Goal: Book appointment/travel/reservation

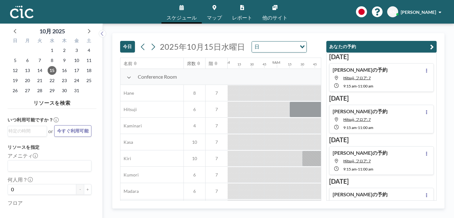
scroll to position [0, 410]
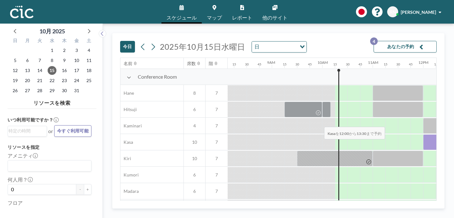
drag, startPoint x: 271, startPoint y: 114, endPoint x: 322, endPoint y: 112, distance: 51.4
click at [423, 135] on div at bounding box center [461, 143] width 76 height 16
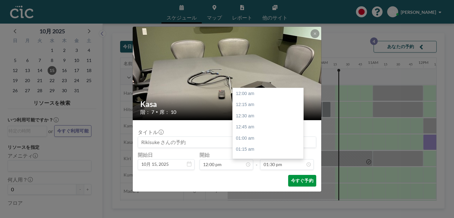
scroll to position [543, 0]
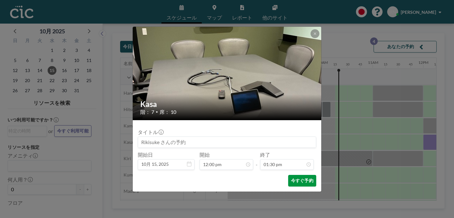
click at [288, 175] on button "今すぐ予約" at bounding box center [302, 181] width 28 height 12
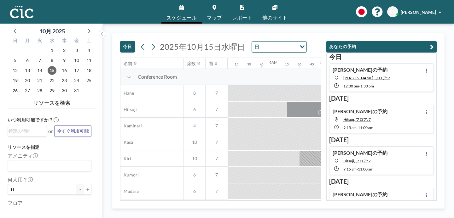
scroll to position [0, 410]
click at [423, 135] on div at bounding box center [461, 143] width 76 height 16
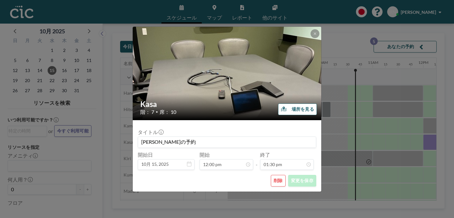
scroll to position [543, 0]
click at [271, 175] on button "削除" at bounding box center [278, 181] width 15 height 12
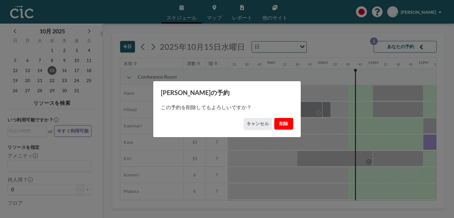
click at [274, 122] on button "削除" at bounding box center [283, 124] width 19 height 12
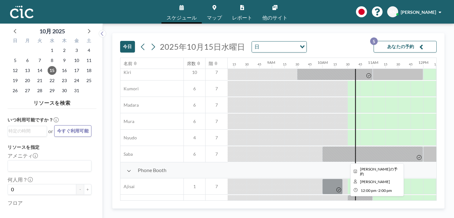
scroll to position [88, 410]
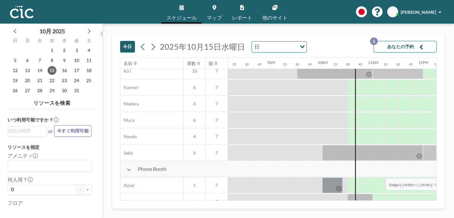
drag, startPoint x: 351, startPoint y: 165, endPoint x: 384, endPoint y: 164, distance: 32.5
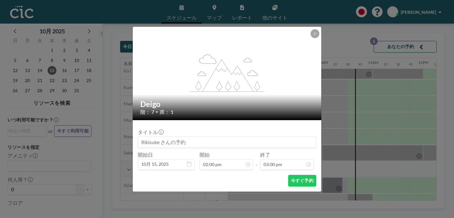
scroll to position [604, 0]
click at [310, 38] on button at bounding box center [314, 33] width 9 height 9
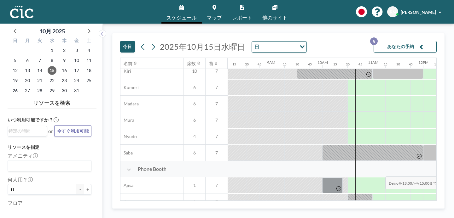
drag, startPoint x: 311, startPoint y: 161, endPoint x: 383, endPoint y: 162, distance: 72.2
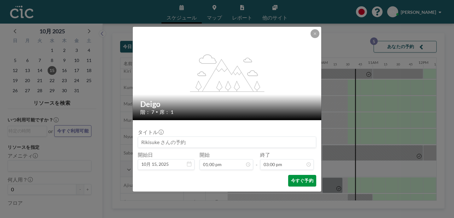
click at [295, 175] on button "今すぐ予約" at bounding box center [302, 181] width 28 height 12
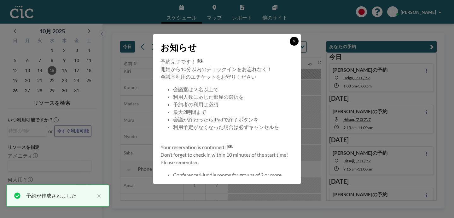
click at [293, 42] on icon at bounding box center [294, 41] width 2 height 2
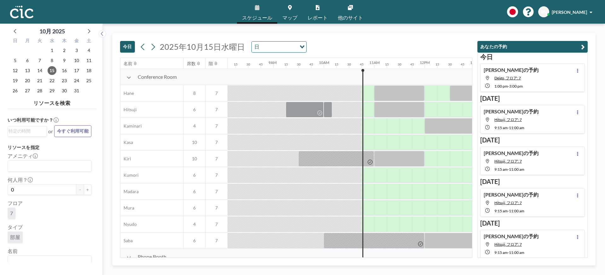
scroll to position [0, 410]
